Goal: Task Accomplishment & Management: Manage account settings

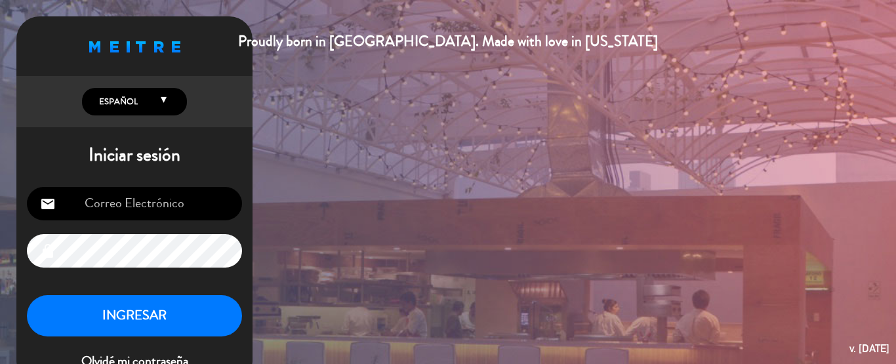
type input "[EMAIL_ADDRESS][DOMAIN_NAME]"
click at [198, 315] on button "INGRESAR" at bounding box center [134, 315] width 215 height 41
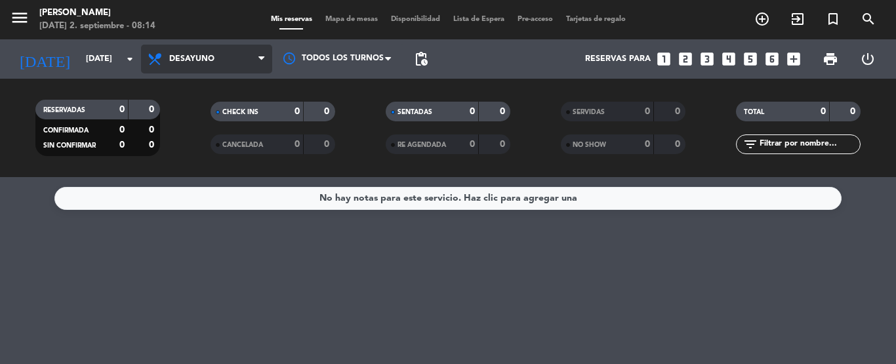
click at [252, 59] on span "Desayuno" at bounding box center [206, 59] width 131 height 29
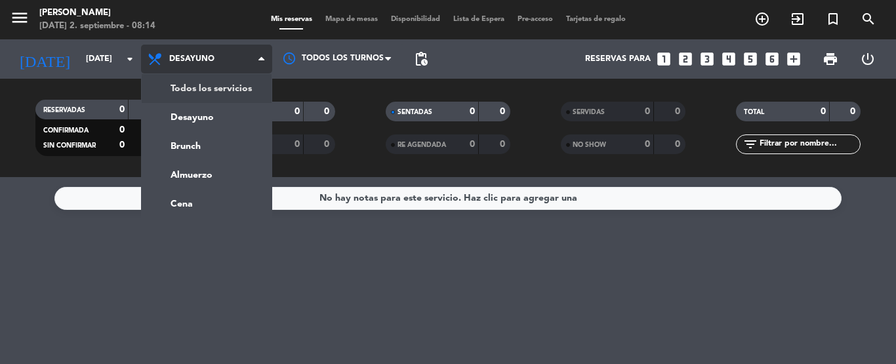
click at [248, 85] on div "menu [PERSON_NAME][DATE] 2. septiembre - 08:14 Mis reservas Mapa de mesas Dispo…" at bounding box center [448, 88] width 896 height 177
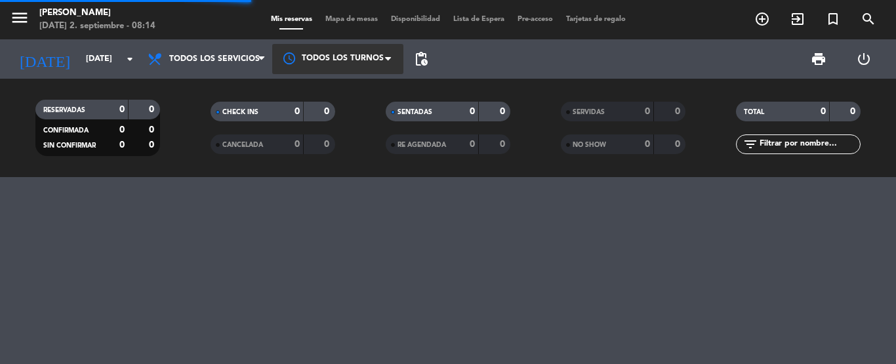
click at [330, 66] on div at bounding box center [337, 59] width 131 height 30
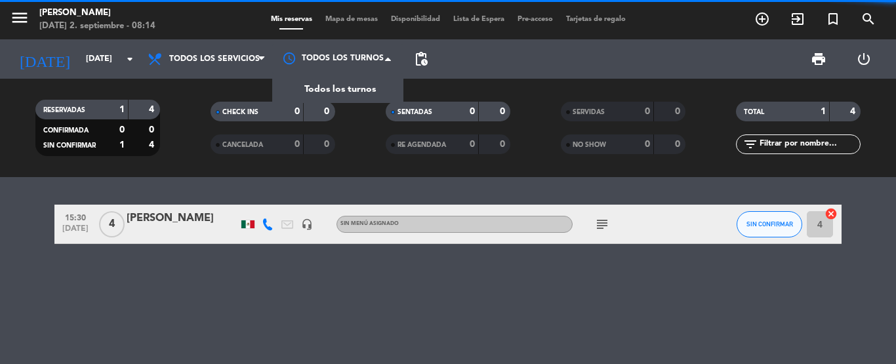
click at [336, 94] on span "Todos los turnos" at bounding box center [339, 89] width 71 height 15
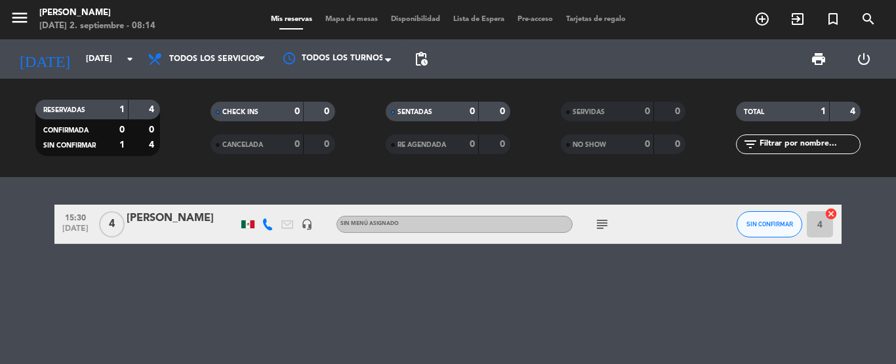
click at [610, 219] on span "subject" at bounding box center [602, 224] width 20 height 16
click at [608, 222] on icon "subject" at bounding box center [602, 224] width 16 height 16
drag, startPoint x: 608, startPoint y: 222, endPoint x: 604, endPoint y: 183, distance: 38.8
click at [608, 222] on icon "subject" at bounding box center [602, 224] width 16 height 16
